Goal: Task Accomplishment & Management: Use online tool/utility

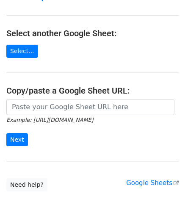
scroll to position [84, 0]
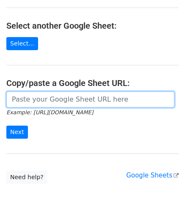
click at [47, 102] on input "url" at bounding box center [90, 100] width 168 height 16
paste input "[URL][DOMAIN_NAME]"
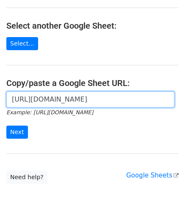
scroll to position [0, 192]
type input "[URL][DOMAIN_NAME]"
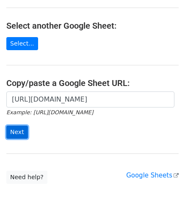
click at [17, 130] on input "Next" at bounding box center [17, 132] width 22 height 13
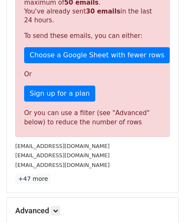
scroll to position [262, 0]
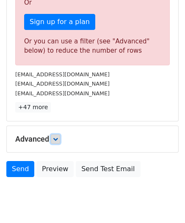
click at [58, 135] on link at bounding box center [55, 139] width 9 height 9
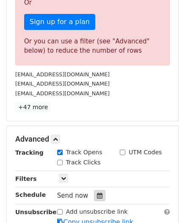
click at [97, 193] on icon at bounding box center [99, 196] width 5 height 6
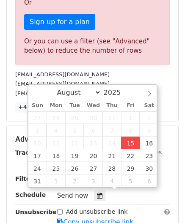
type input "[DATE] 12:00"
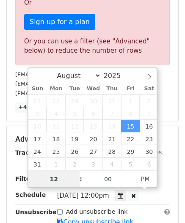
scroll to position [0, 0]
paste input "0"
type input "10"
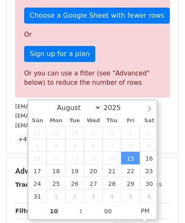
type input "[DATE] 22:00"
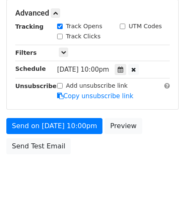
scroll to position [387, 0]
